Goal: Task Accomplishment & Management: Use online tool/utility

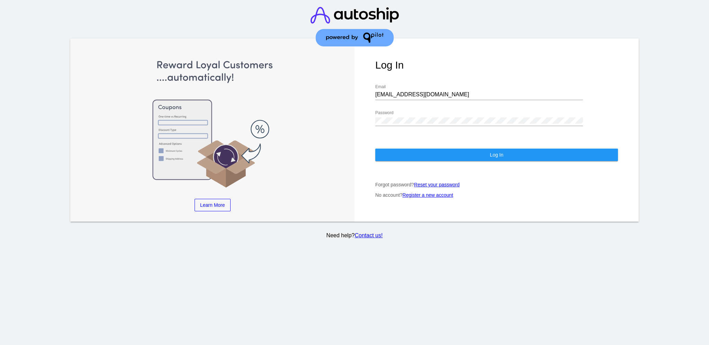
click at [431, 84] on div "[EMAIL_ADDRESS][DOMAIN_NAME] Email" at bounding box center [479, 92] width 208 height 16
drag, startPoint x: 430, startPoint y: 87, endPoint x: 363, endPoint y: 87, distance: 66.8
click at [363, 87] on div "Log In [EMAIL_ADDRESS][DOMAIN_NAME] Email Password Log In Forgot password? Rese…" at bounding box center [496, 129] width 284 height 183
drag, startPoint x: 395, startPoint y: 84, endPoint x: 395, endPoint y: 88, distance: 3.8
drag, startPoint x: 395, startPoint y: 88, endPoint x: 457, endPoint y: 86, distance: 62.7
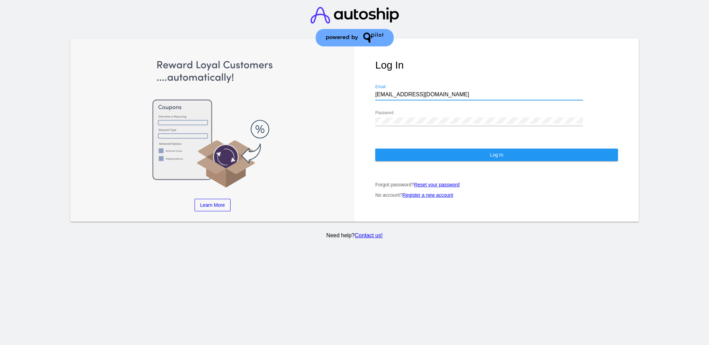
click at [458, 91] on input "[EMAIL_ADDRESS][DOMAIN_NAME]" at bounding box center [479, 94] width 208 height 6
drag, startPoint x: 447, startPoint y: 88, endPoint x: 375, endPoint y: 89, distance: 72.0
click at [375, 91] on input "[EMAIL_ADDRESS][DOMAIN_NAME]" at bounding box center [479, 94] width 208 height 6
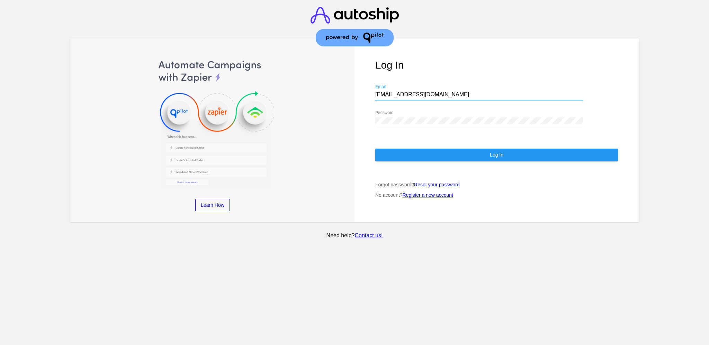
paste input "[EMAIL_ADDRESS][DOMAIN_NAME]"
type input "[EMAIL_ADDRESS][DOMAIN_NAME]"
click at [370, 111] on div "Log In [EMAIL_ADDRESS][DOMAIN_NAME] Email Password Log In Forgot password? Rese…" at bounding box center [496, 129] width 284 height 183
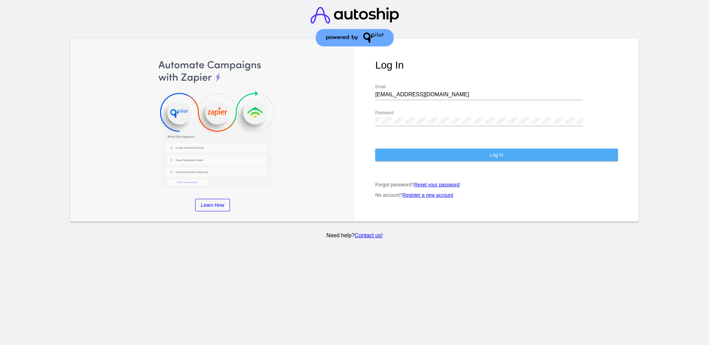
click at [399, 148] on button "Log In" at bounding box center [496, 154] width 243 height 12
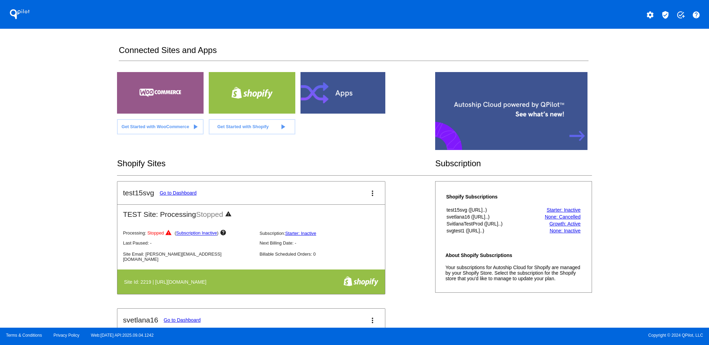
click at [666, 12] on mat-icon "verified_user" at bounding box center [665, 15] width 8 height 8
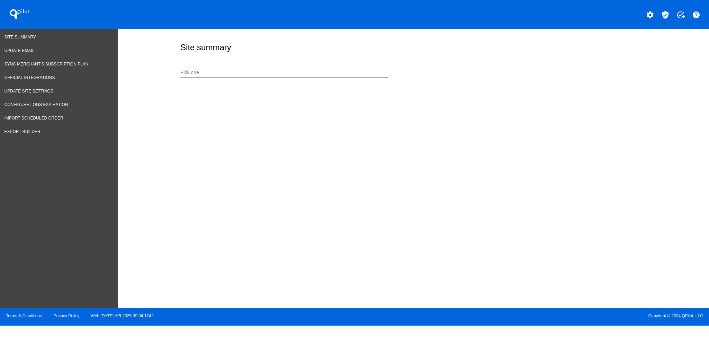
click at [293, 72] on input "Pick one" at bounding box center [284, 73] width 208 height 6
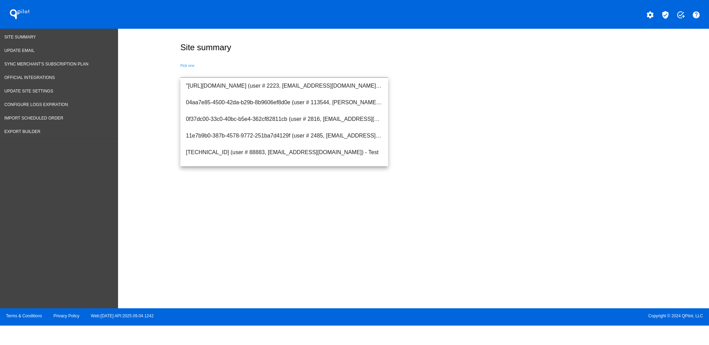
paste input "[EMAIL_ADDRESS][DOMAIN_NAME]"
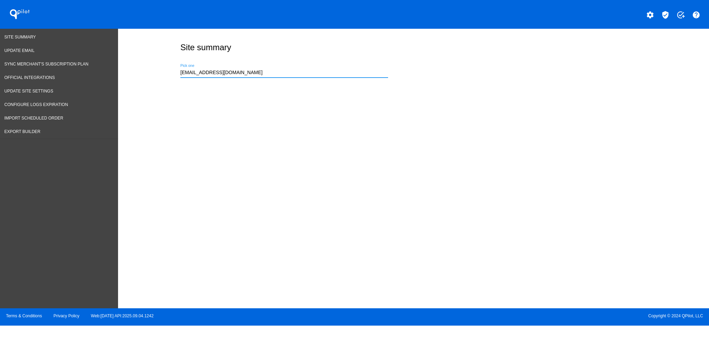
click at [331, 71] on input "[EMAIL_ADDRESS][DOMAIN_NAME]" at bounding box center [284, 73] width 208 height 6
drag, startPoint x: 264, startPoint y: 71, endPoint x: 172, endPoint y: 73, distance: 92.1
click at [172, 73] on div "Site summary [EMAIL_ADDRESS][DOMAIN_NAME] Pick one" at bounding box center [413, 167] width 591 height 276
drag, startPoint x: 251, startPoint y: 75, endPoint x: 159, endPoint y: 71, distance: 91.8
click at [159, 71] on div "Site summary [EMAIL_ADDRESS][DOMAIN_NAME] Pick one" at bounding box center [413, 167] width 591 height 276
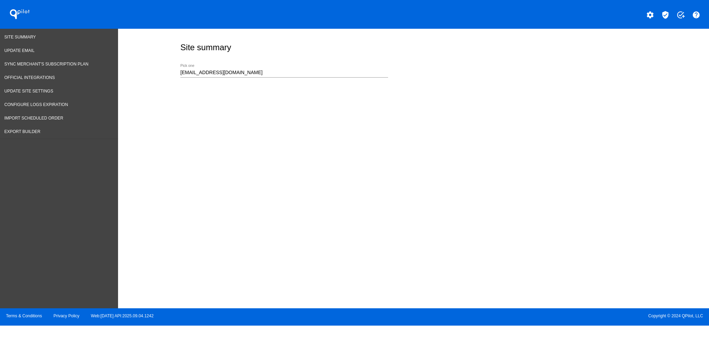
drag, startPoint x: 220, startPoint y: 70, endPoint x: 289, endPoint y: 67, distance: 68.9
click at [296, 66] on div "[EMAIL_ADDRESS][DOMAIN_NAME] Pick one" at bounding box center [284, 70] width 208 height 13
paste input "[URL][DOMAIN_NAME]"
type input "[URL][DOMAIN_NAME]"
